Goal: Communication & Community: Answer question/provide support

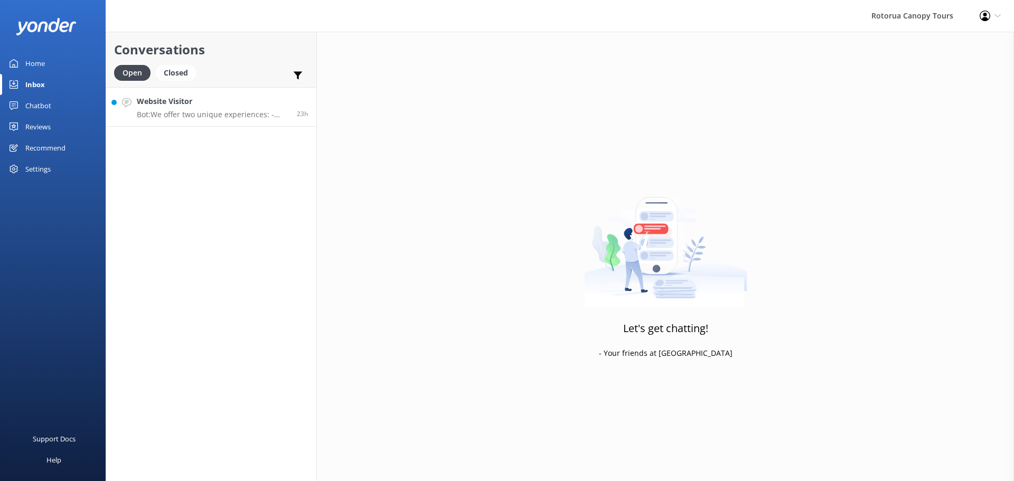
click at [243, 94] on link "Website Visitor Bot: We offer two unique experiences: - **Original Canopy Tour*…" at bounding box center [211, 107] width 210 height 40
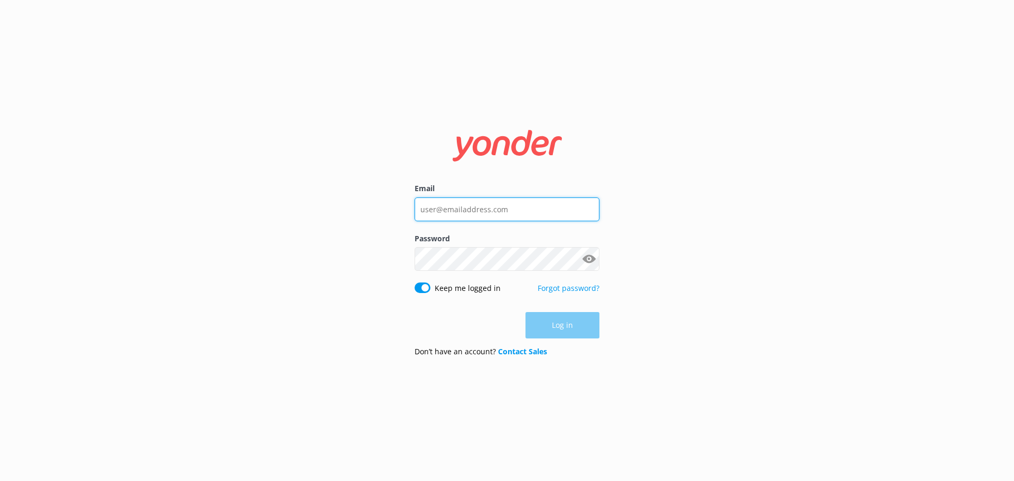
type input "[EMAIL_ADDRESS][DOMAIN_NAME]"
